Goal: Task Accomplishment & Management: Use online tool/utility

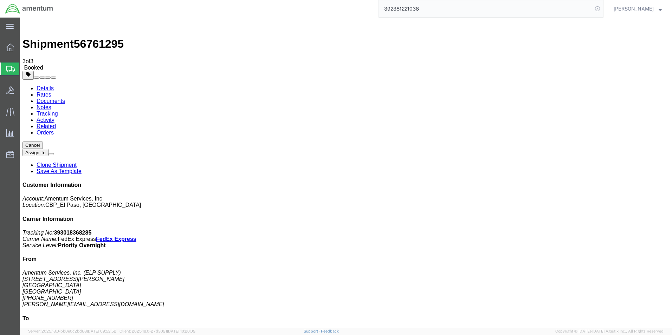
click at [599, 11] on icon at bounding box center [598, 9] width 10 height 10
click at [603, 9] on icon at bounding box center [598, 9] width 10 height 10
paste input "283213502221"
type input "283213502221"
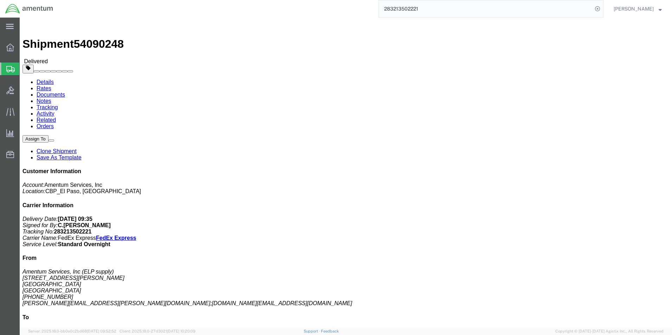
click link "Clone Shipment"
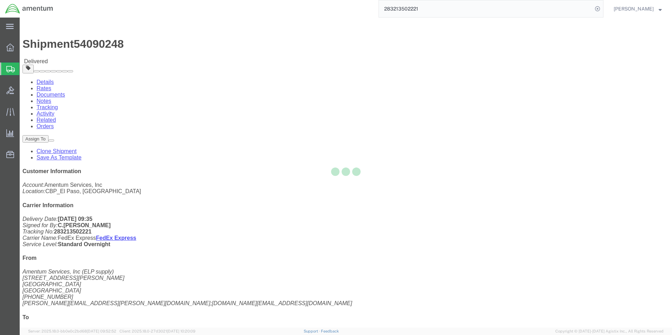
select select "49939"
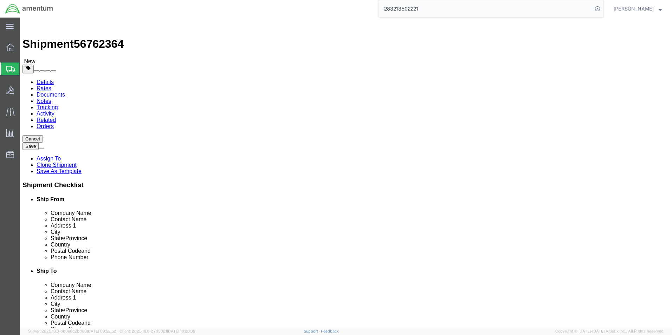
click button "Save"
click div
click body "Shipment 56762364 New Details Rates Documents Notes Tracking Activity Related O…"
click link "Clone Shipment"
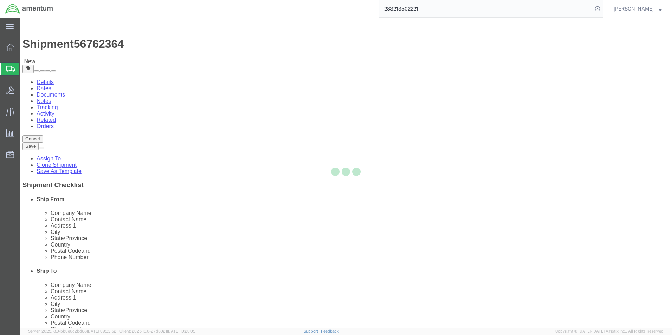
select select "49939"
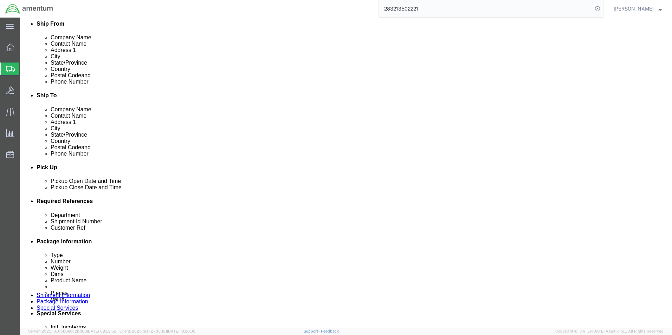
scroll to position [281, 0]
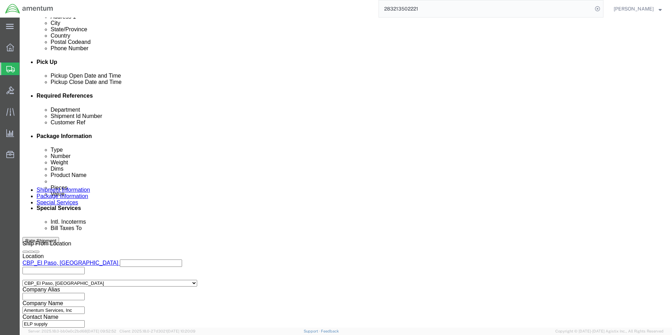
click input "CBP0035651"
click input "CBP0043544"
type input "CORE/CBP0043544"
drag, startPoint x: 311, startPoint y: 152, endPoint x: 217, endPoint y: 146, distance: 94.5
click div "Department CBP Shipment Id Number SN:011007-TC130069 Customer Ref CORE/CBP00435…"
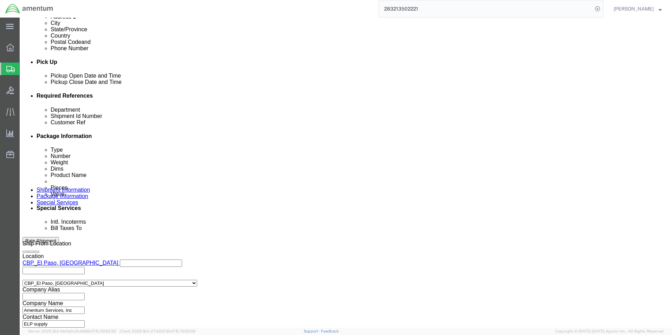
click input "SN:011007-TC130069"
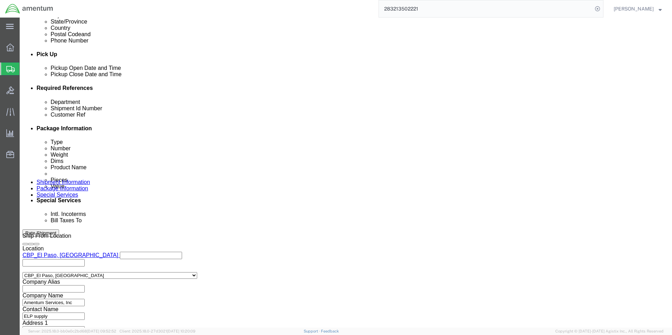
scroll to position [293, 0]
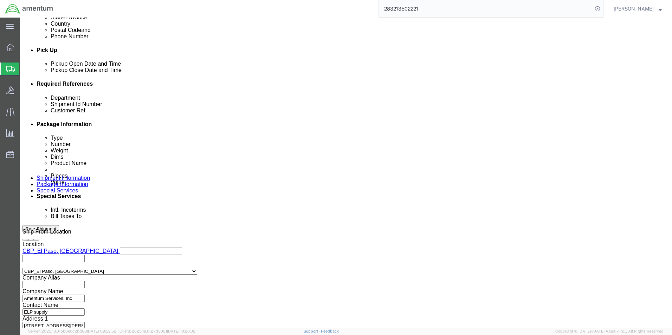
type input "SN:01368"
click div "Previous Continue"
click button "Continue"
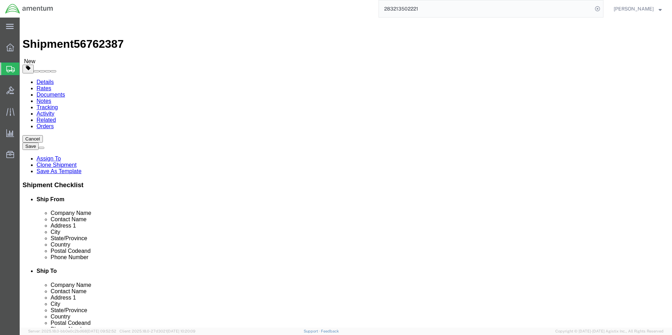
click input "24.00"
type input "18.00"
click input "21.00"
type input "30.00"
click div "Package Content # 1 1 x Your Packaging Package Type Select Bale(s) Basket(s) Bo…"
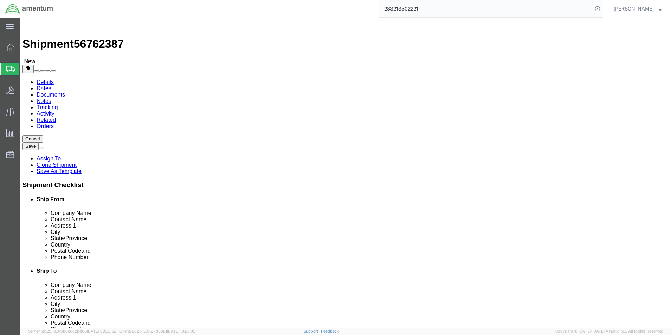
click button "Continue"
click link "Details"
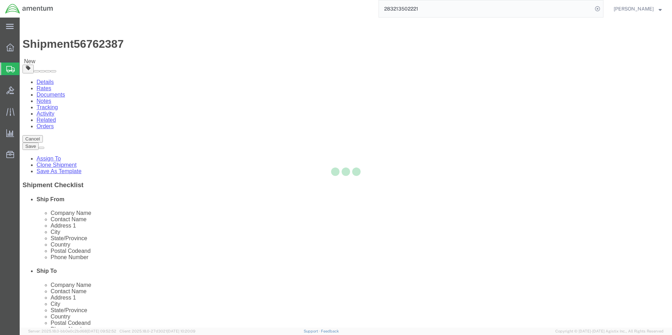
select select "49939"
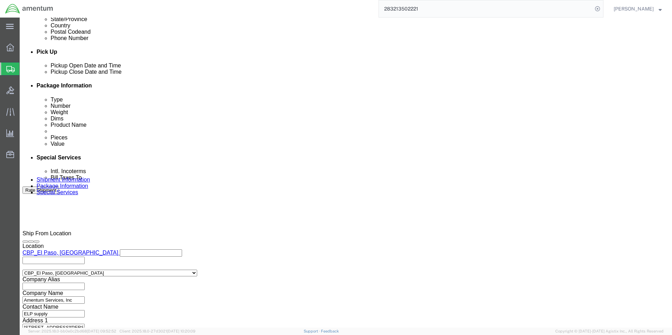
scroll to position [293, 0]
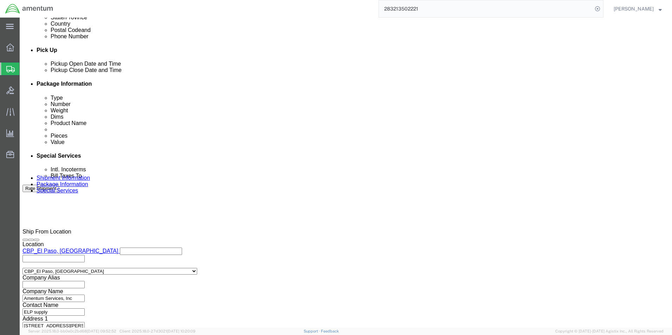
click button "Continue"
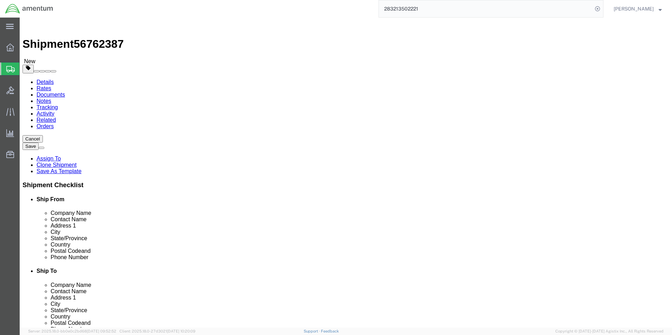
click div "Pieces: 1.00 Each Total value: 10000.00 USD"
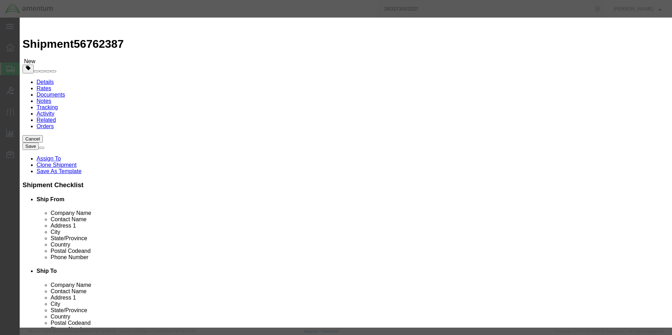
click div "Product Name PCIU"
type input "STARTER/GEN"
click div "Commodity library"
click div "SKU 011007-1"
click button "Save & Close"
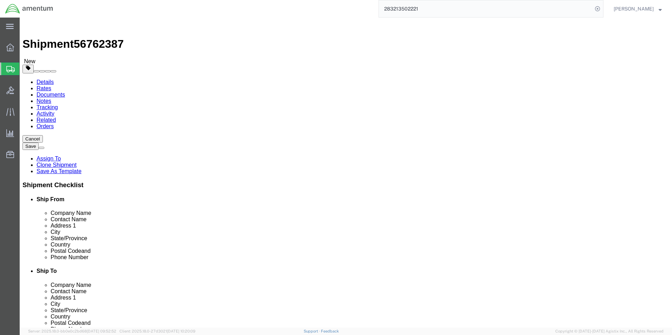
click button "Continue"
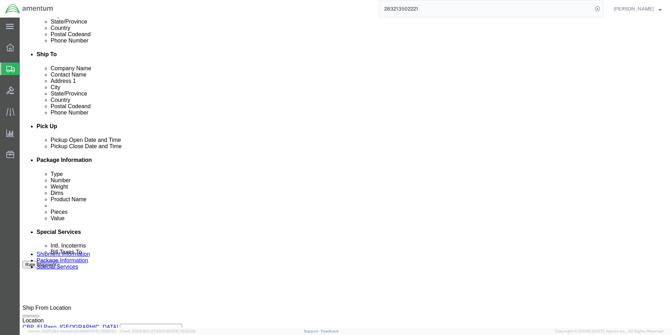
scroll to position [281, 0]
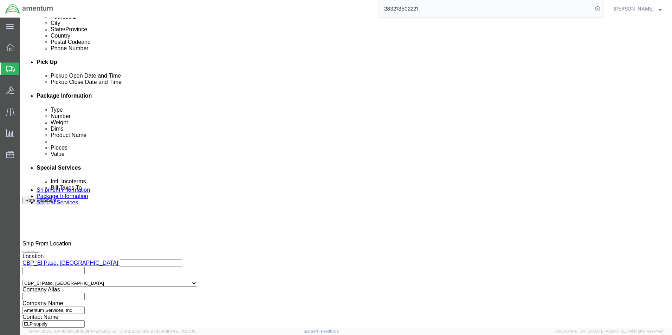
click button "Rate Shipment"
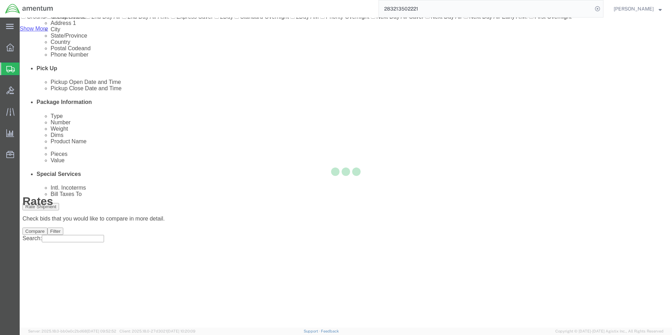
scroll to position [15, 0]
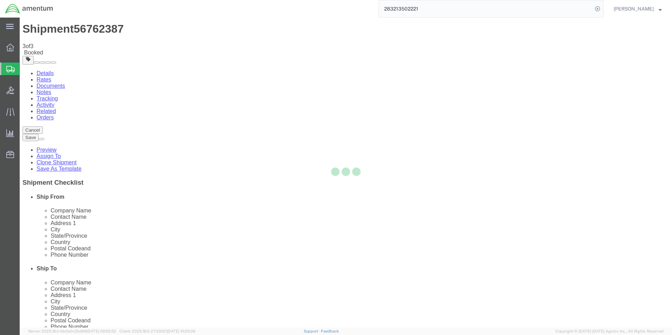
scroll to position [0, 0]
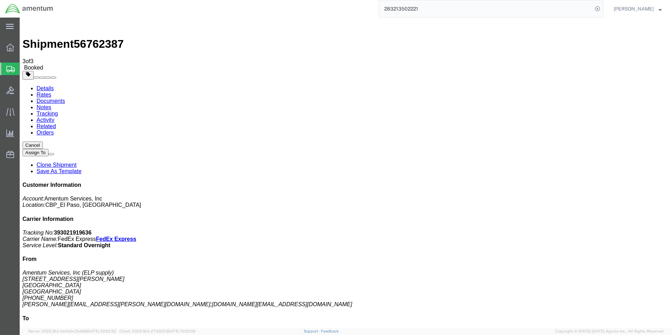
drag, startPoint x: 607, startPoint y: 108, endPoint x: 574, endPoint y: 107, distance: 33.1
click at [572, 230] on p "Tracking No: 393021919636 Carrier Name: FedEx Express FedEx Express Service Lev…" at bounding box center [346, 239] width 647 height 19
drag, startPoint x: 574, startPoint y: 107, endPoint x: 594, endPoint y: 109, distance: 20.5
copy b "393021919636"
